Goal: Obtain resource: Download file/media

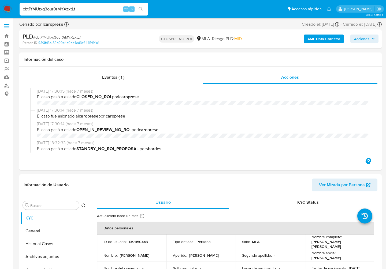
select select "10"
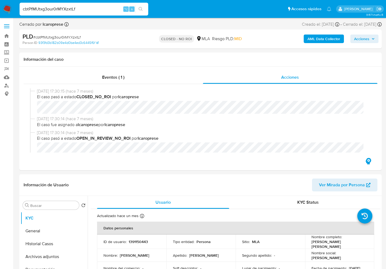
scroll to position [144, 0]
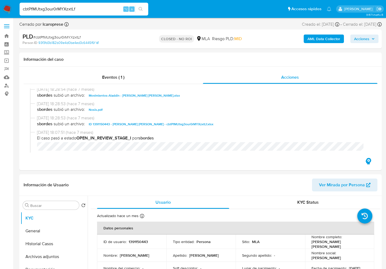
click at [96, 9] on input "cbtPfMUtxg3our0rMYXzxtLf" at bounding box center [84, 9] width 129 height 7
paste input "knP3AoVLuOtfKMFlDo8COUfb"
type input "knP3AoVLuOtfKMFlDo8COUfb"
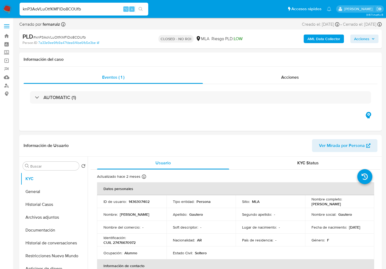
select select "10"
click at [297, 81] on div "Acciones" at bounding box center [290, 77] width 175 height 13
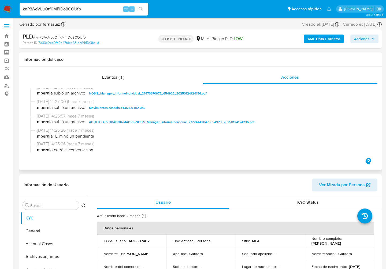
scroll to position [95, 0]
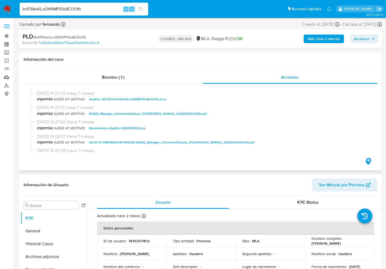
click at [100, 127] on span "Movimientos-Aladdin-1436307402.xlsx" at bounding box center [117, 128] width 56 height 6
click at [130, 100] on span "Analisis- NO ROI-knP3AoVLuOtfKMFlDo8COUfb.docx" at bounding box center [127, 99] width 77 height 6
